Goal: Information Seeking & Learning: Learn about a topic

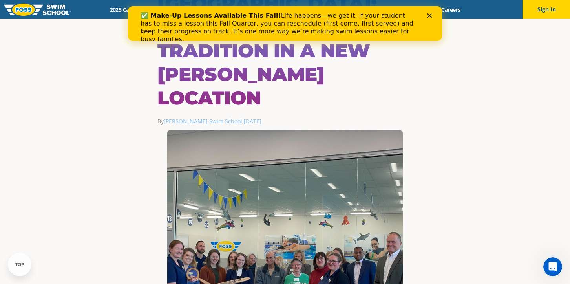
scroll to position [118, 0]
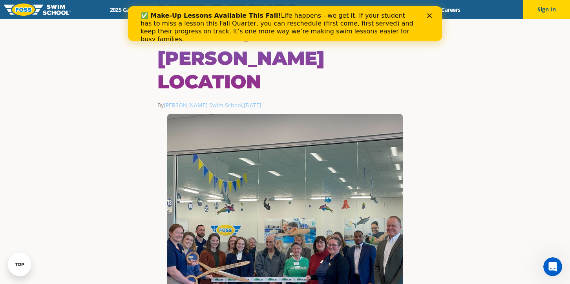
drag, startPoint x: 435, startPoint y: 16, endPoint x: 572, endPoint y: 57, distance: 143.0
click at [435, 16] on div "✅ Make-Up Lessons Available This Fall! Life happens—we get it. If your student …" at bounding box center [285, 27] width 314 height 36
click at [429, 16] on polygon "Close" at bounding box center [429, 15] width 5 height 5
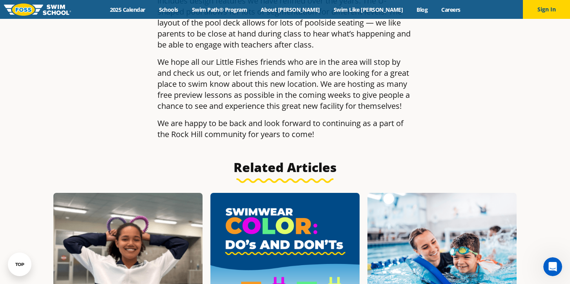
scroll to position [1334, 0]
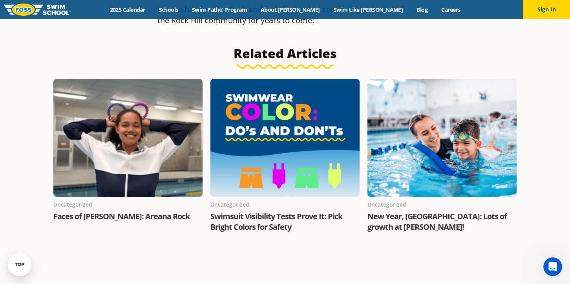
select select "Ballwin, [GEOGRAPHIC_DATA]"
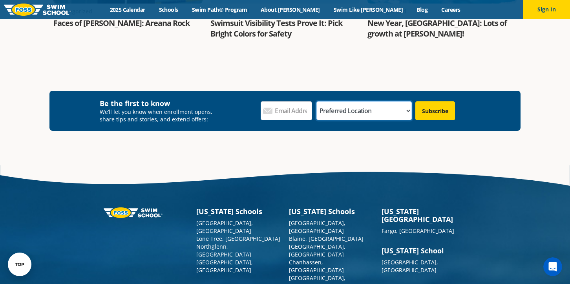
scroll to position [1529, 0]
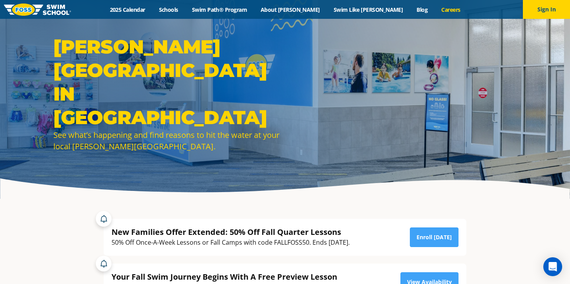
click at [434, 9] on link "Careers" at bounding box center [450, 9] width 33 height 7
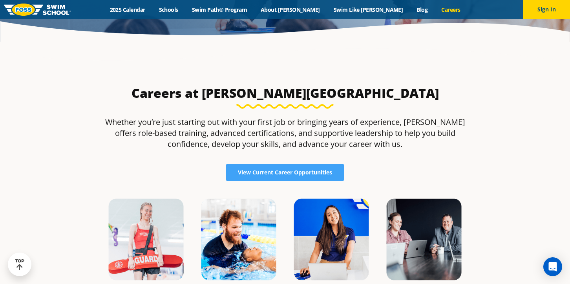
scroll to position [235, 0]
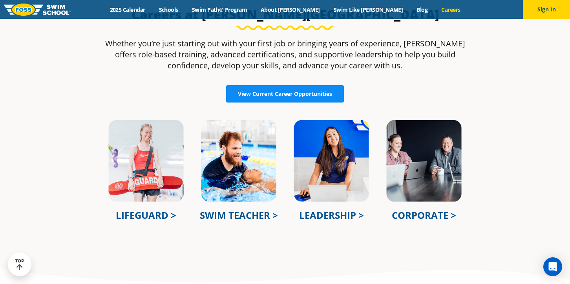
click at [294, 98] on link "View Current Career Opportunities" at bounding box center [285, 93] width 118 height 17
